Goal: Transaction & Acquisition: Obtain resource

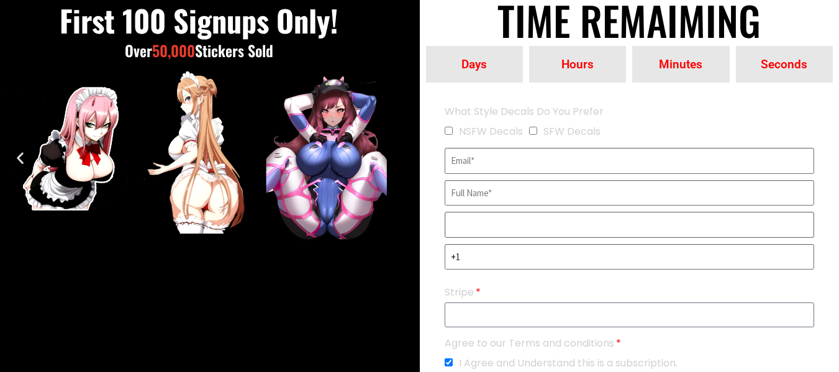
scroll to position [241, 0]
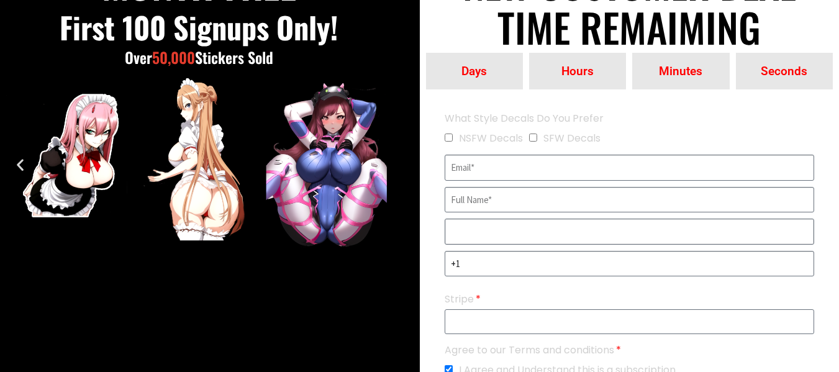
click at [485, 238] on input "EVERGREEN" at bounding box center [629, 232] width 370 height 26
click at [474, 178] on input "EVERGREEN" at bounding box center [629, 168] width 370 height 26
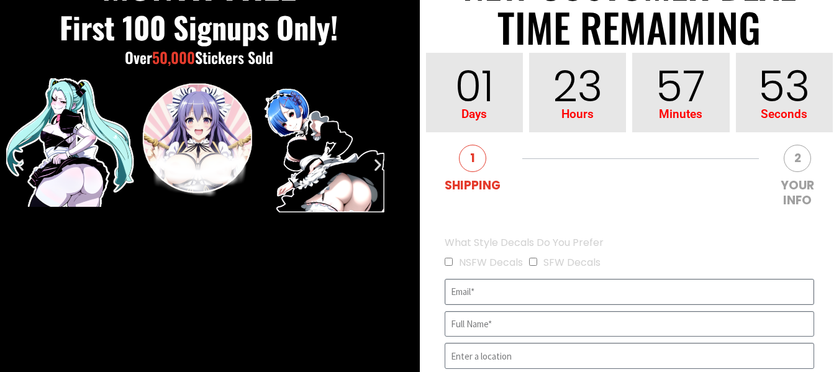
click at [574, 290] on input "EVERGREEN" at bounding box center [629, 292] width 370 height 26
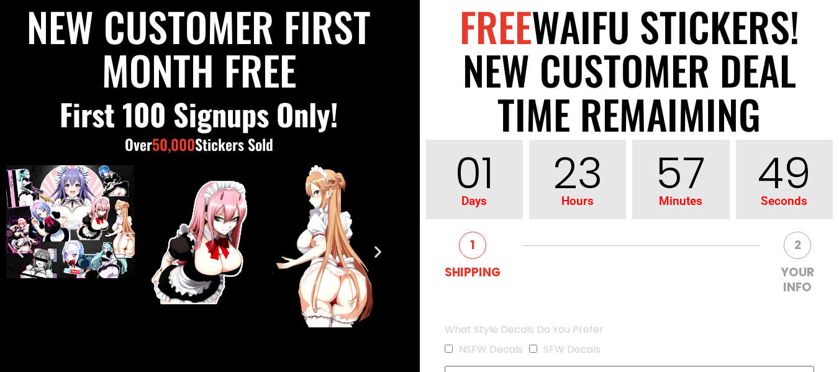
scroll to position [304, 0]
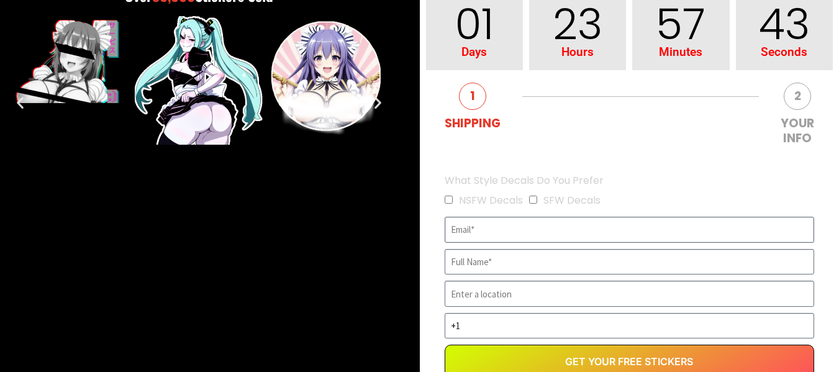
click at [528, 230] on input "EVERGREEN" at bounding box center [629, 230] width 370 height 26
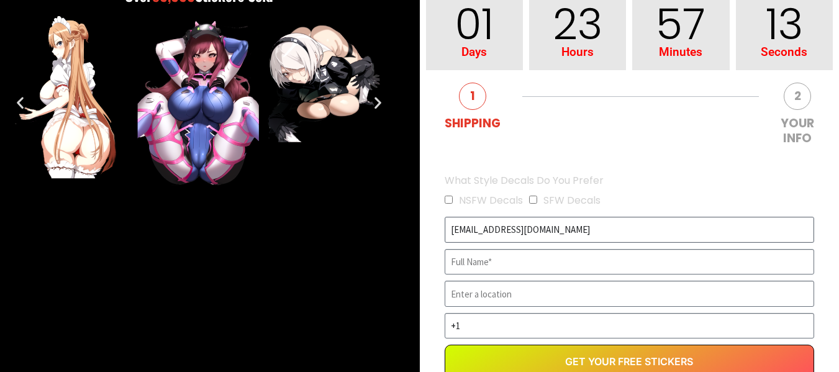
type input "[EMAIL_ADDRESS][DOMAIN_NAME]"
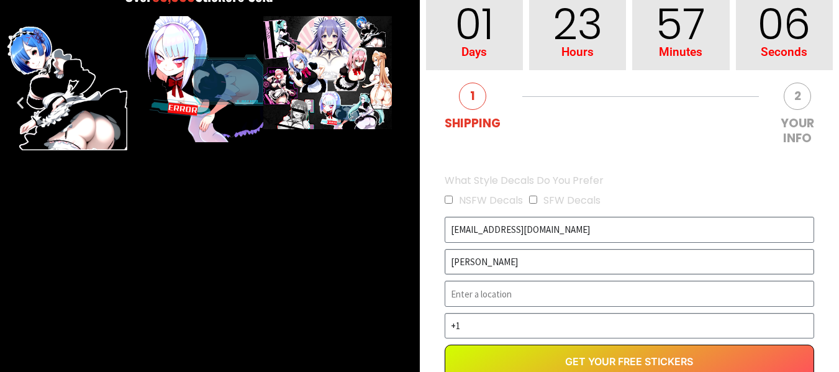
type input "[PERSON_NAME]"
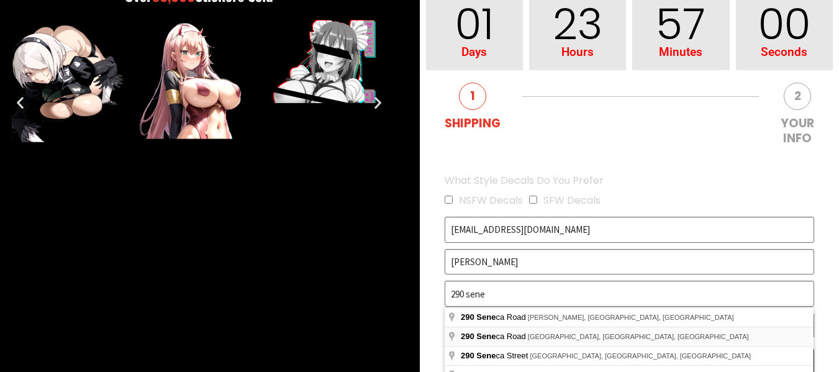
type input "[STREET_ADDRESS]"
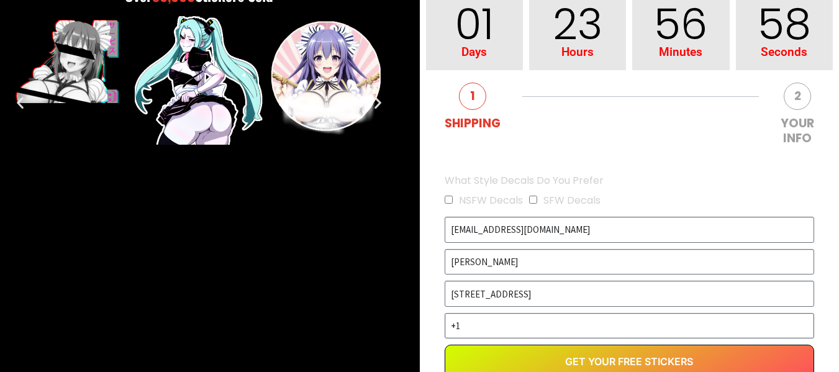
click at [532, 327] on input "+1" at bounding box center [629, 326] width 370 height 26
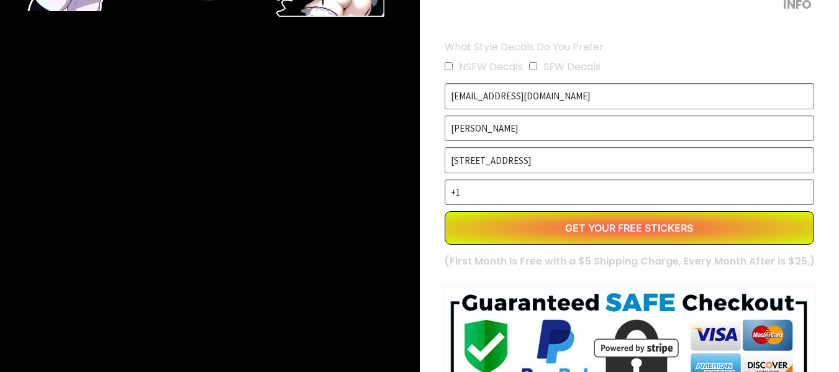
scroll to position [366, 0]
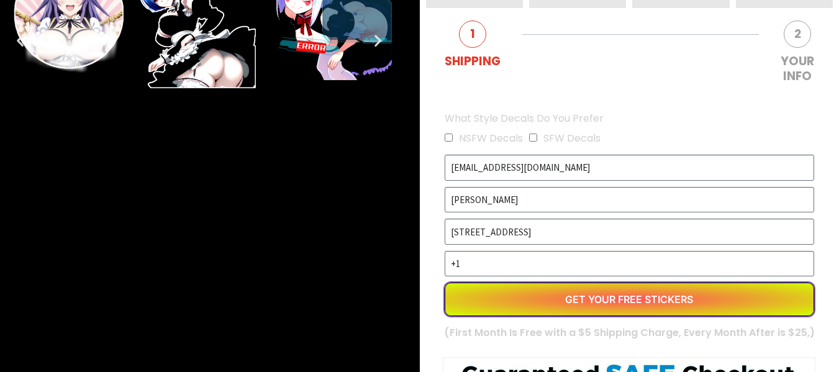
click at [567, 308] on button "Get Your Free Stickers" at bounding box center [629, 299] width 370 height 34
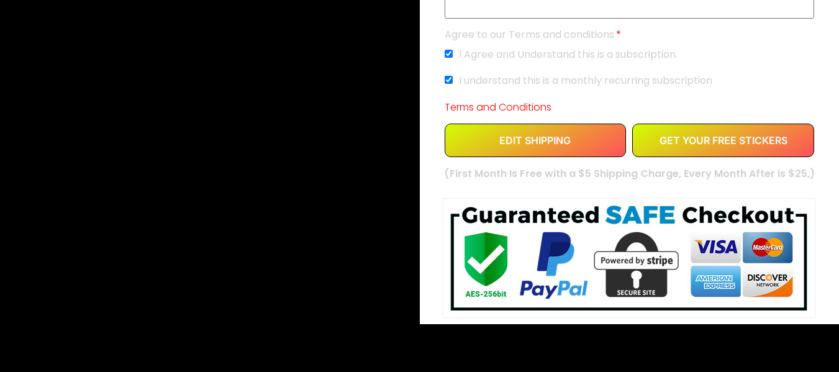
scroll to position [435, 0]
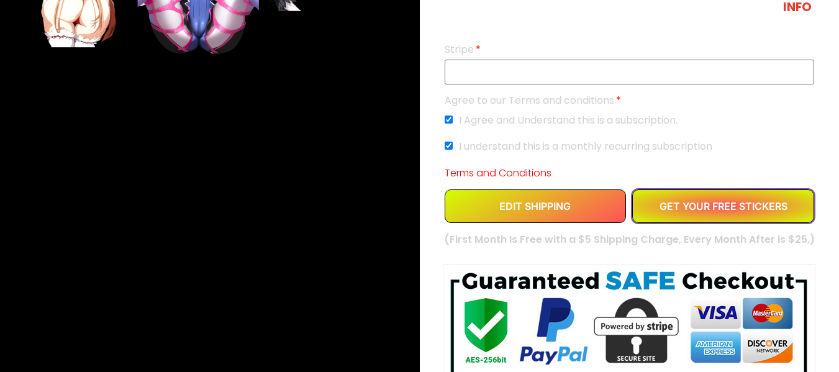
click at [692, 205] on span "GET YOUR FREE STICKERS" at bounding box center [723, 206] width 128 height 10
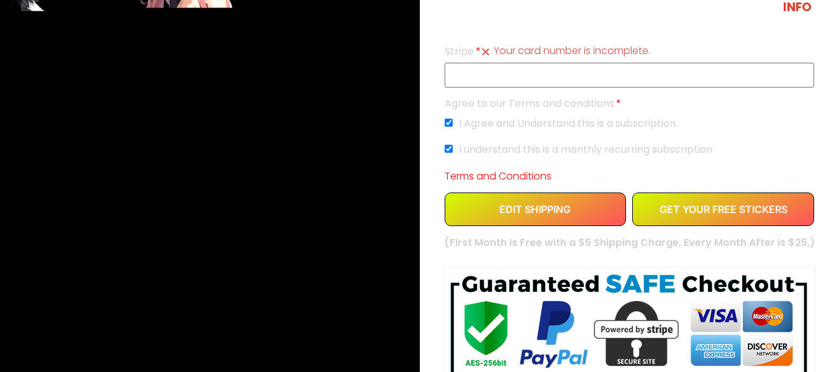
click at [338, 156] on div "NEW CUSTOMER FIRST MONTH FREE First 100 signups only! Over 50,000 Stickers Sold" at bounding box center [199, 55] width 398 height 675
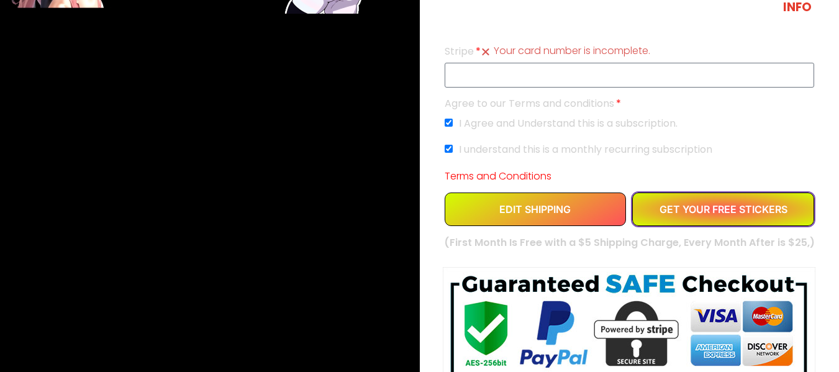
click at [700, 207] on span "GET YOUR FREE STICKERS" at bounding box center [723, 209] width 128 height 10
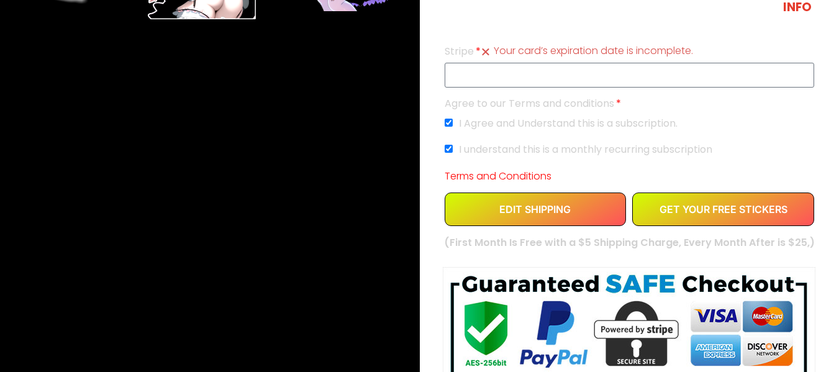
scroll to position [372, 0]
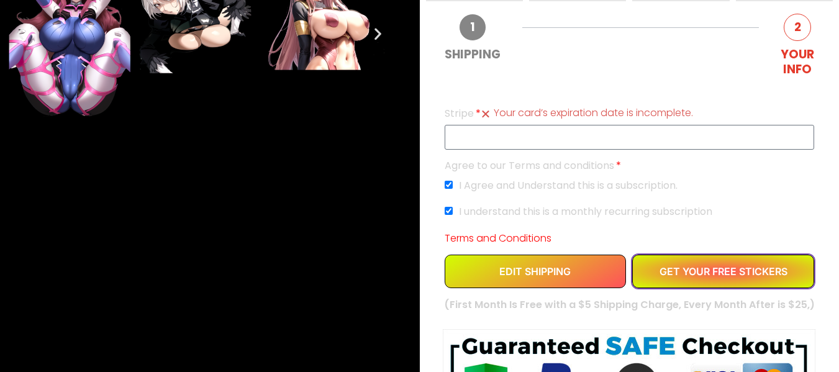
click at [737, 278] on button "GET YOUR FREE STICKERS" at bounding box center [723, 272] width 182 height 34
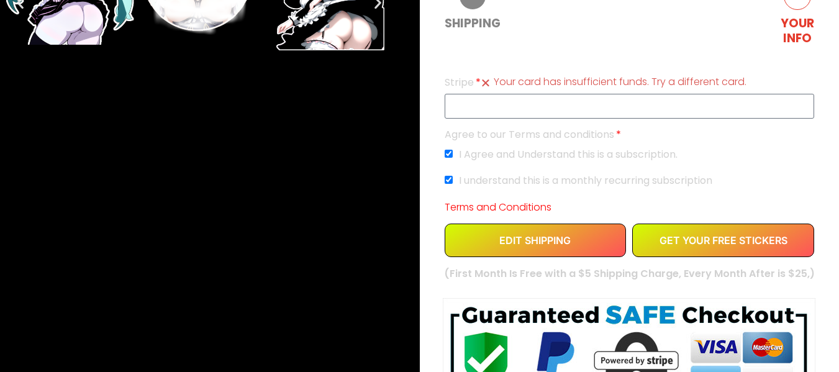
scroll to position [497, 0]
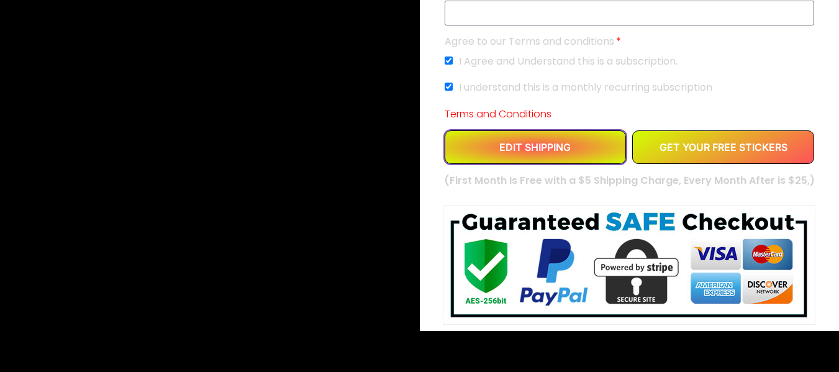
click at [557, 161] on button "EDIT SHIPPING" at bounding box center [535, 147] width 182 height 34
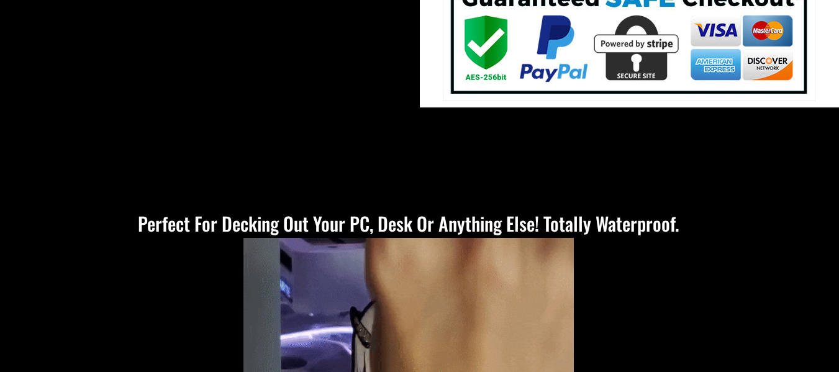
scroll to position [310, 0]
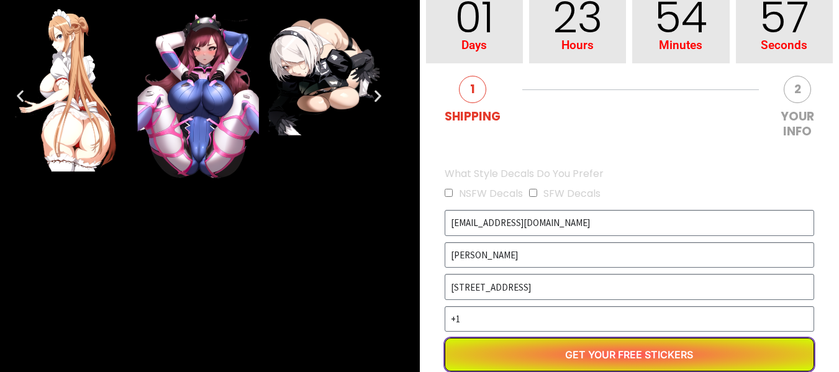
click at [572, 349] on button "Get Your Free Stickers" at bounding box center [629, 355] width 370 height 34
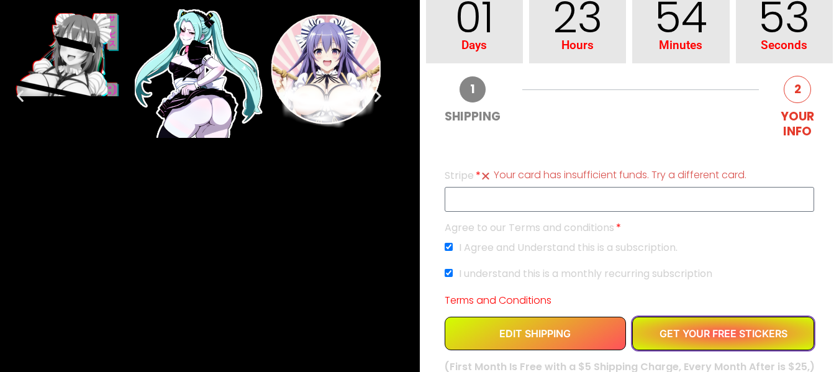
click at [665, 331] on span "GET YOUR FREE STICKERS" at bounding box center [723, 333] width 128 height 10
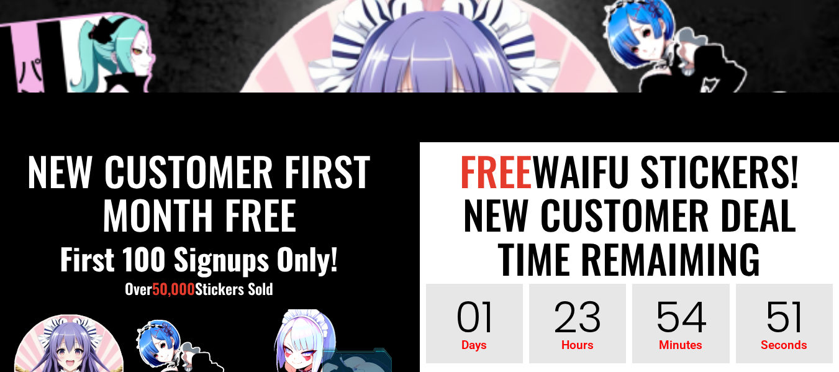
scroll to position [0, 0]
